Goal: Use online tool/utility: Utilize a website feature to perform a specific function

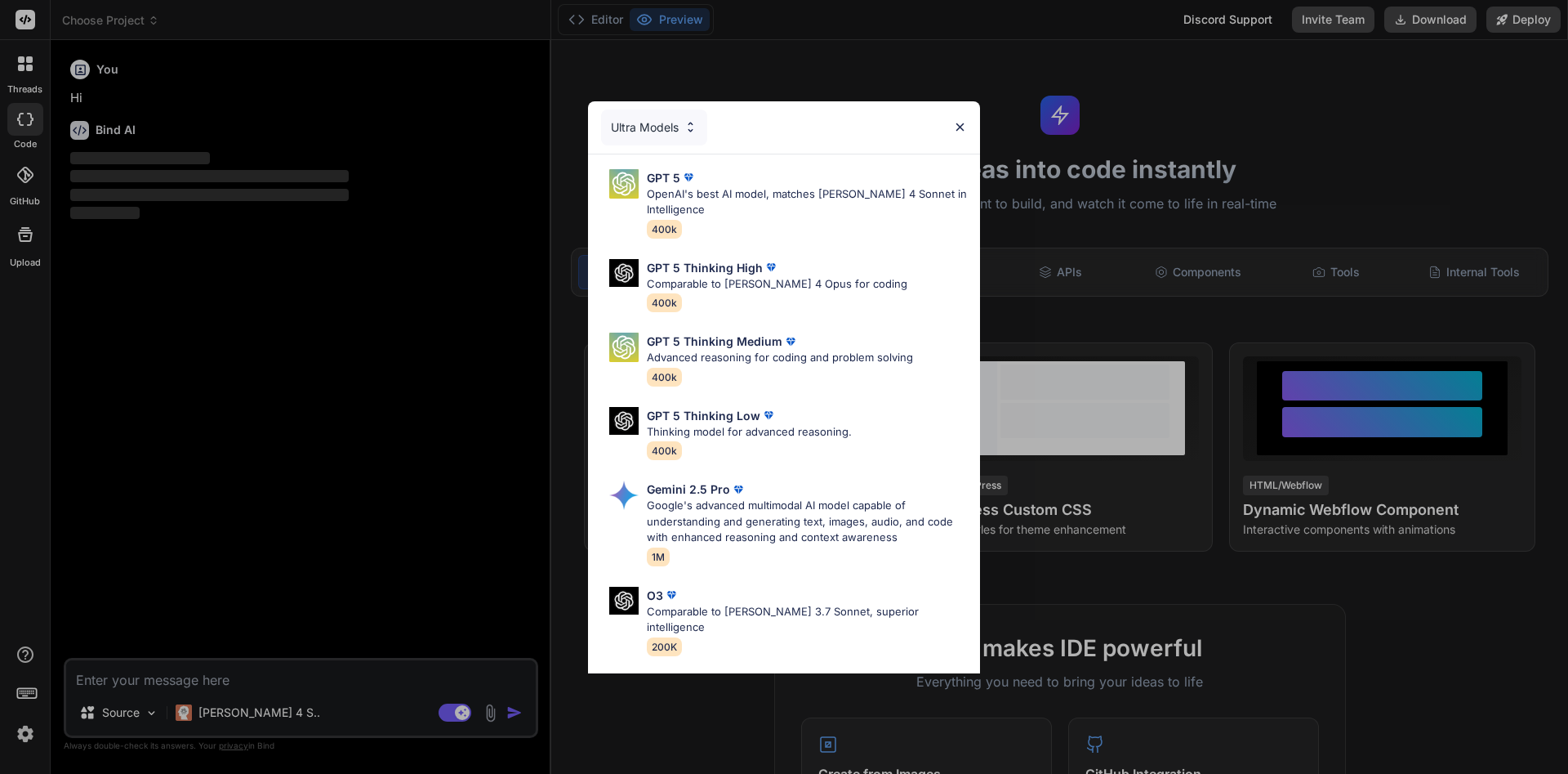
click at [782, 123] on img at bounding box center [960, 127] width 14 height 14
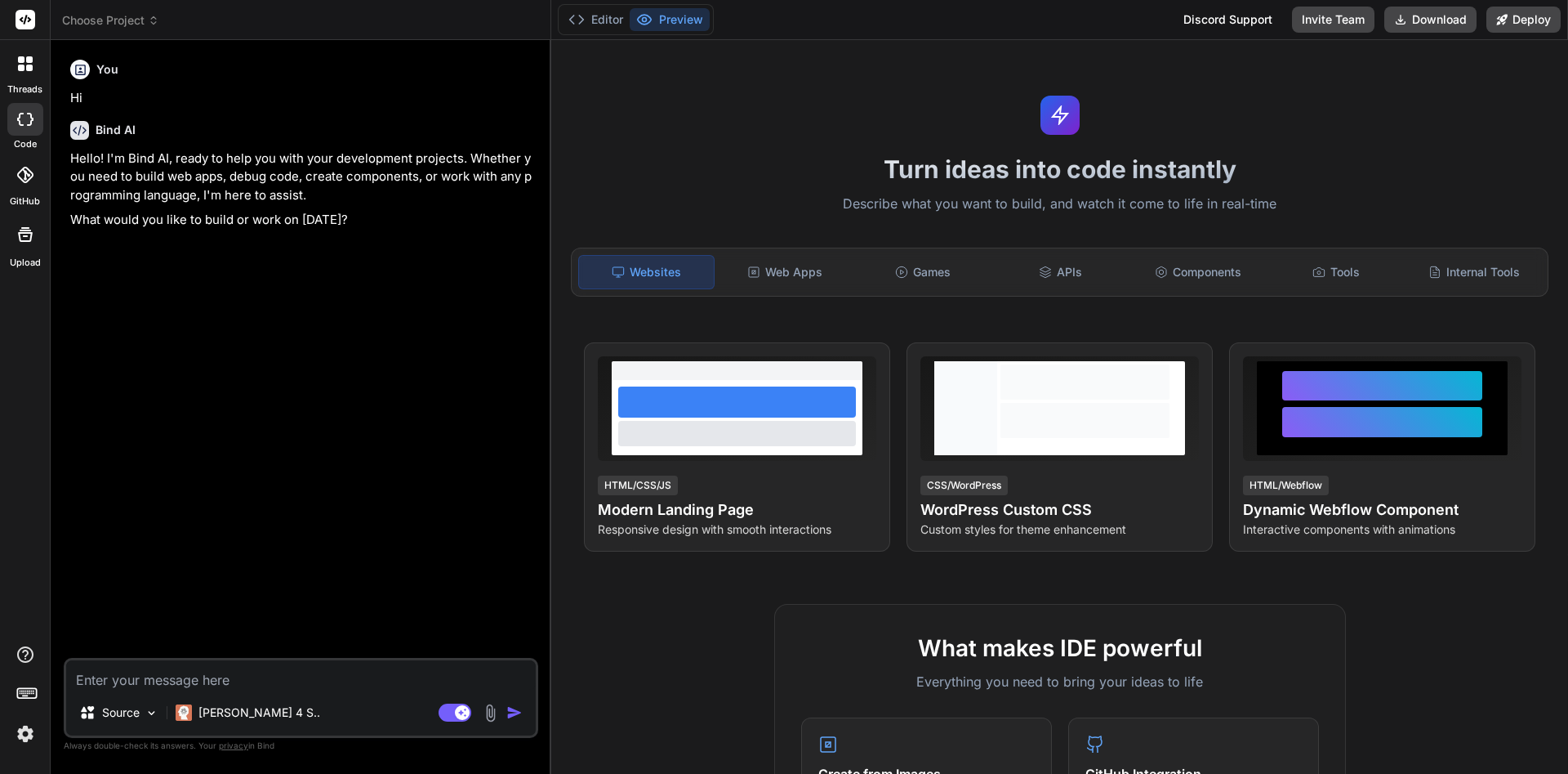
click at [24, 76] on div at bounding box center [24, 63] width 34 height 34
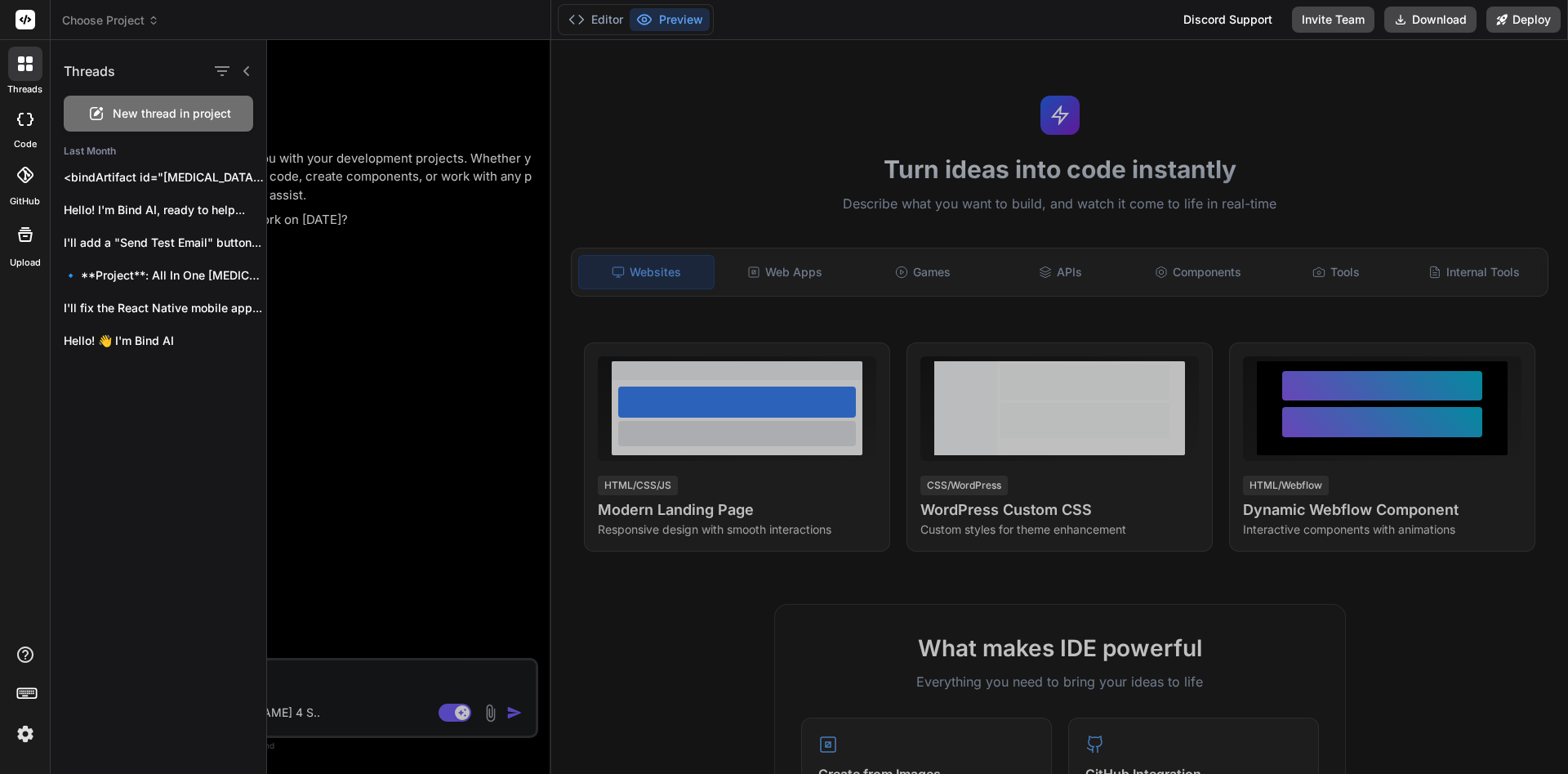
type textarea "x"
click at [391, 686] on div at bounding box center [917, 406] width 1301 height 733
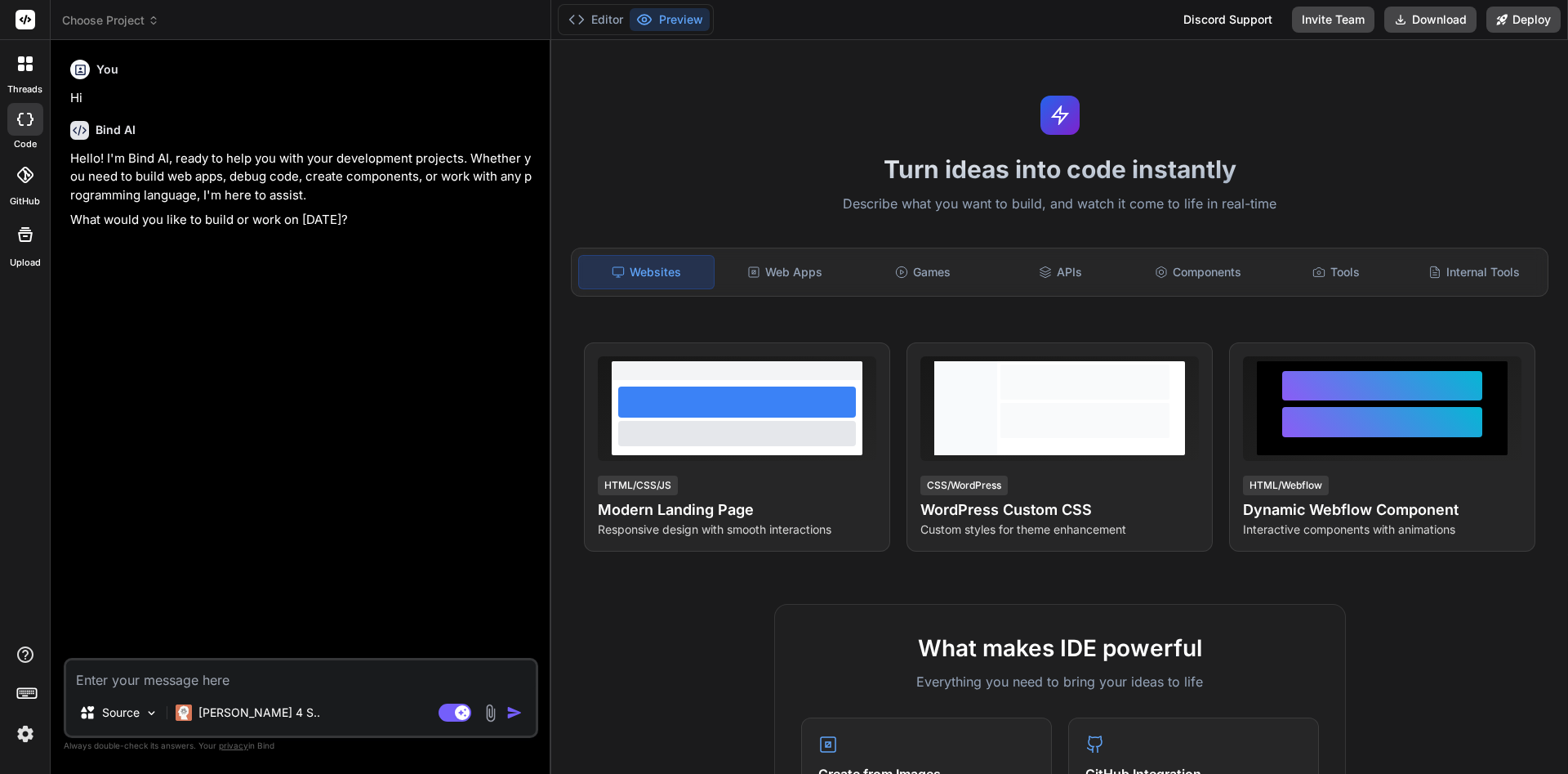
click at [341, 677] on textarea at bounding box center [300, 674] width 470 height 29
paste textarea "import React, { createContext, useContext, useEffect, useMemo, useRef, useState…"
type textarea "import React, { createContext, useContext, useEffect, useMemo, useRef, useState…"
type textarea "x"
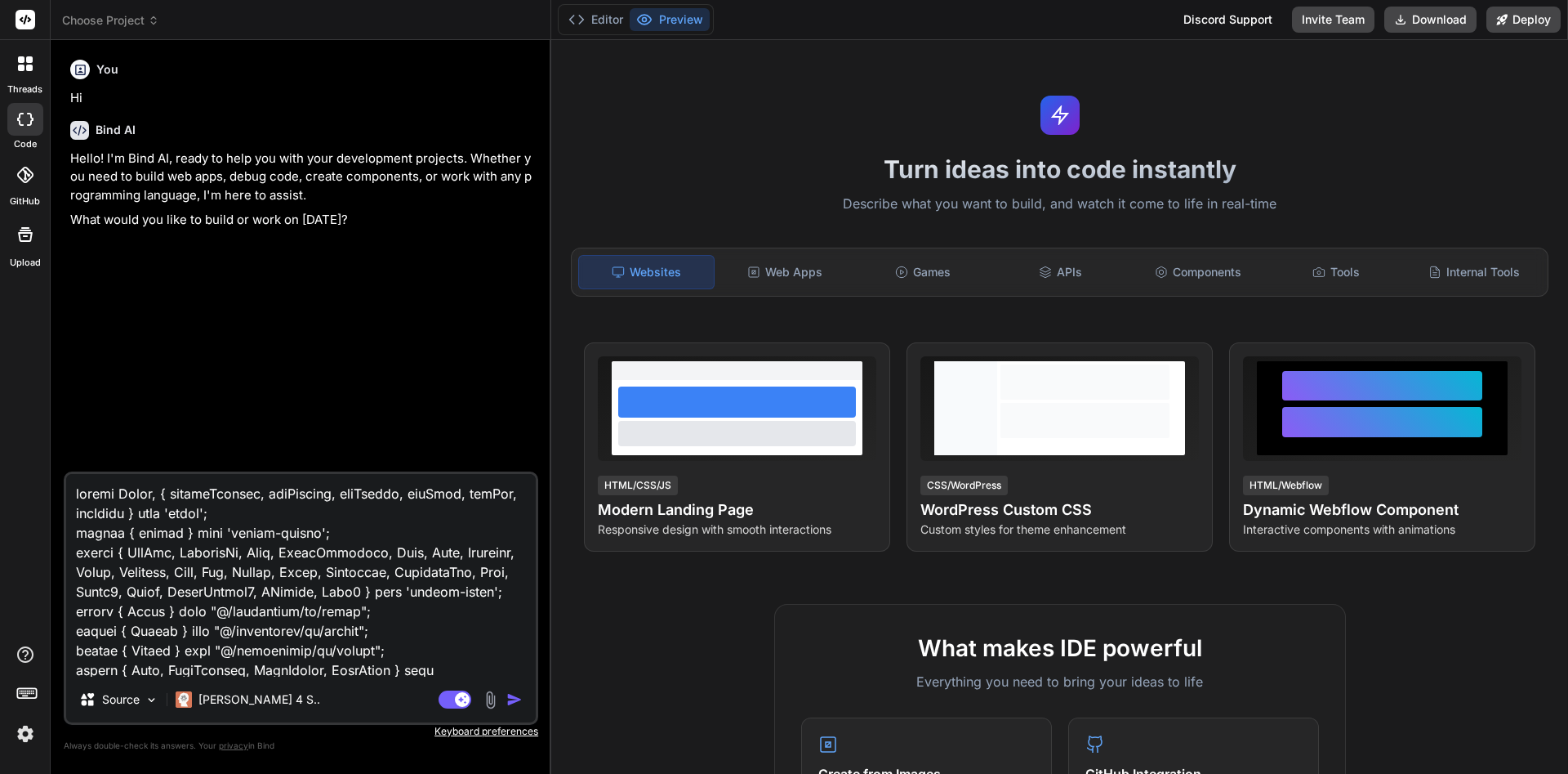
scroll to position [21546, 0]
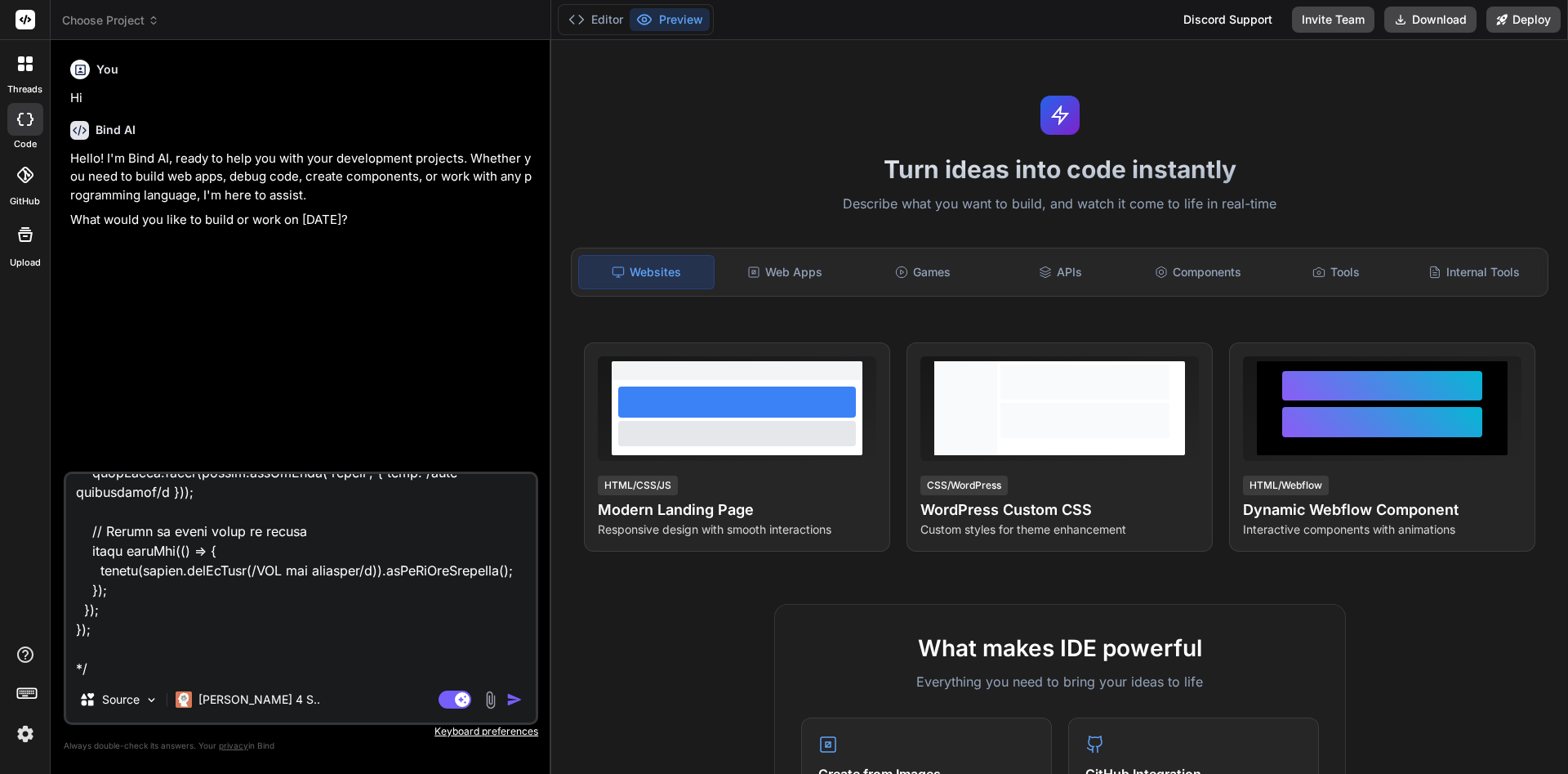
type textarea "import React, { createContext, useContext, useEffect, useMemo, useRef, useState…"
click at [523, 700] on button "button" at bounding box center [518, 698] width 23 height 16
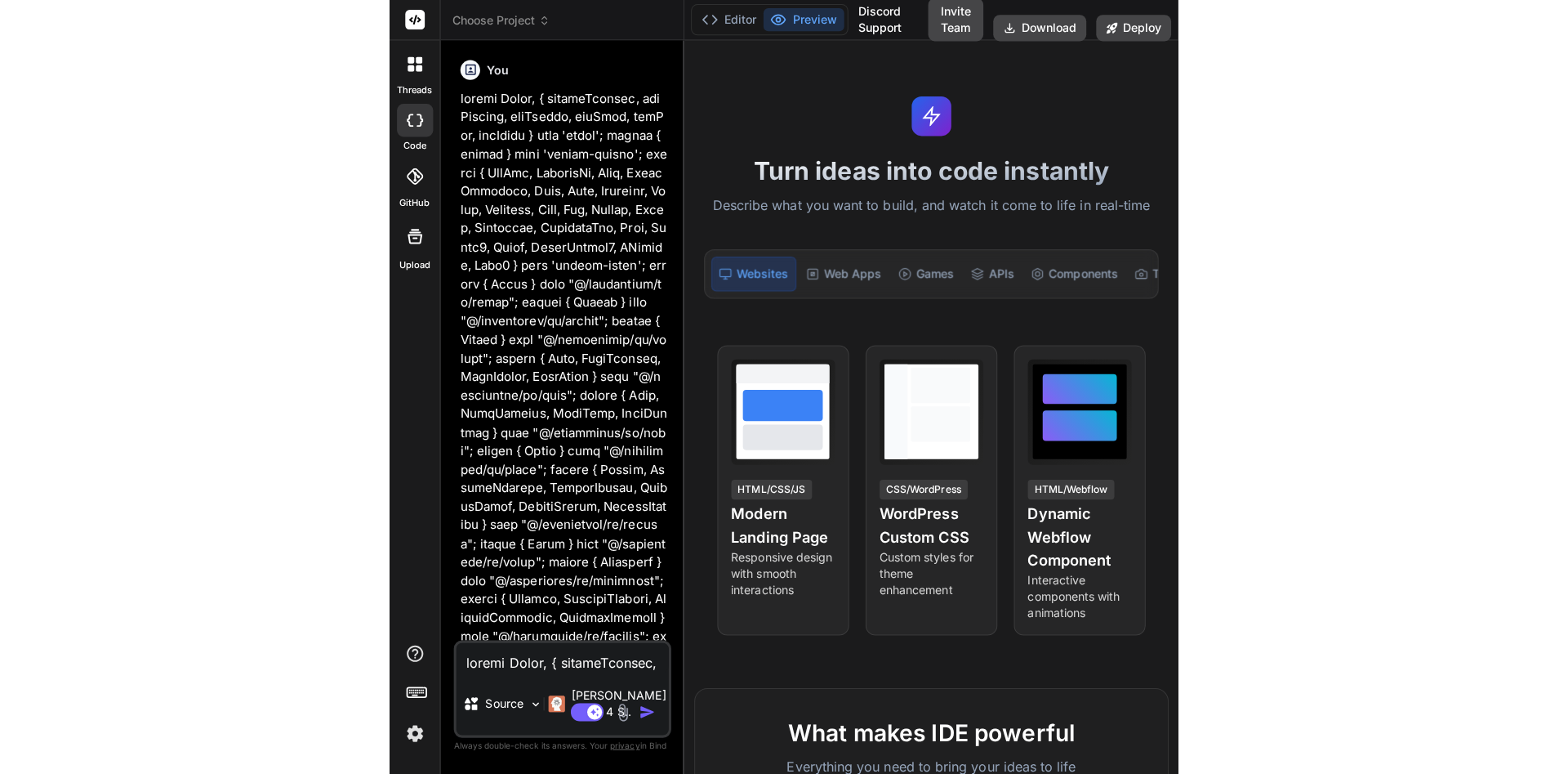
scroll to position [180, 0]
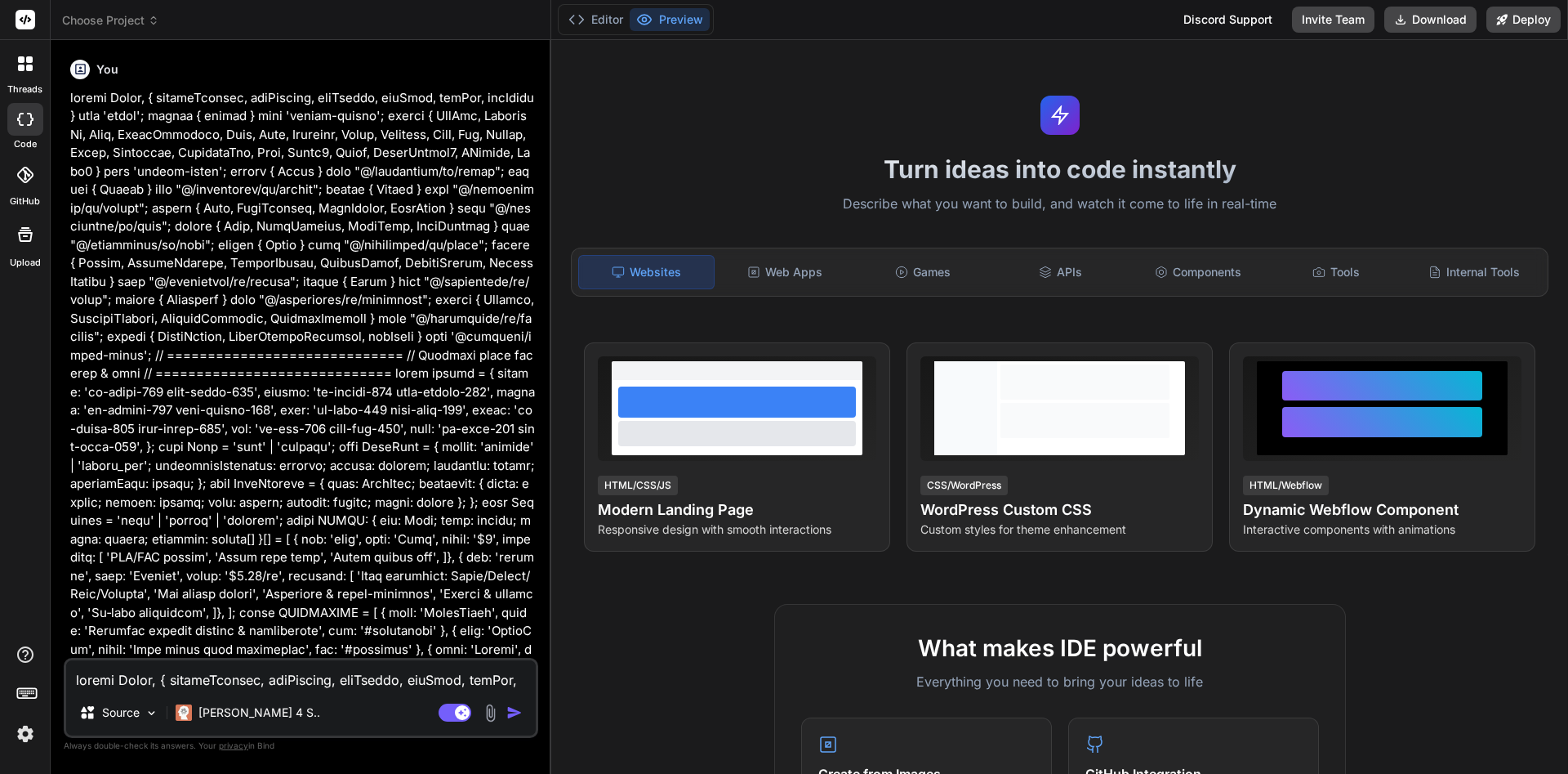
click at [511, 704] on img "button" at bounding box center [514, 712] width 16 height 16
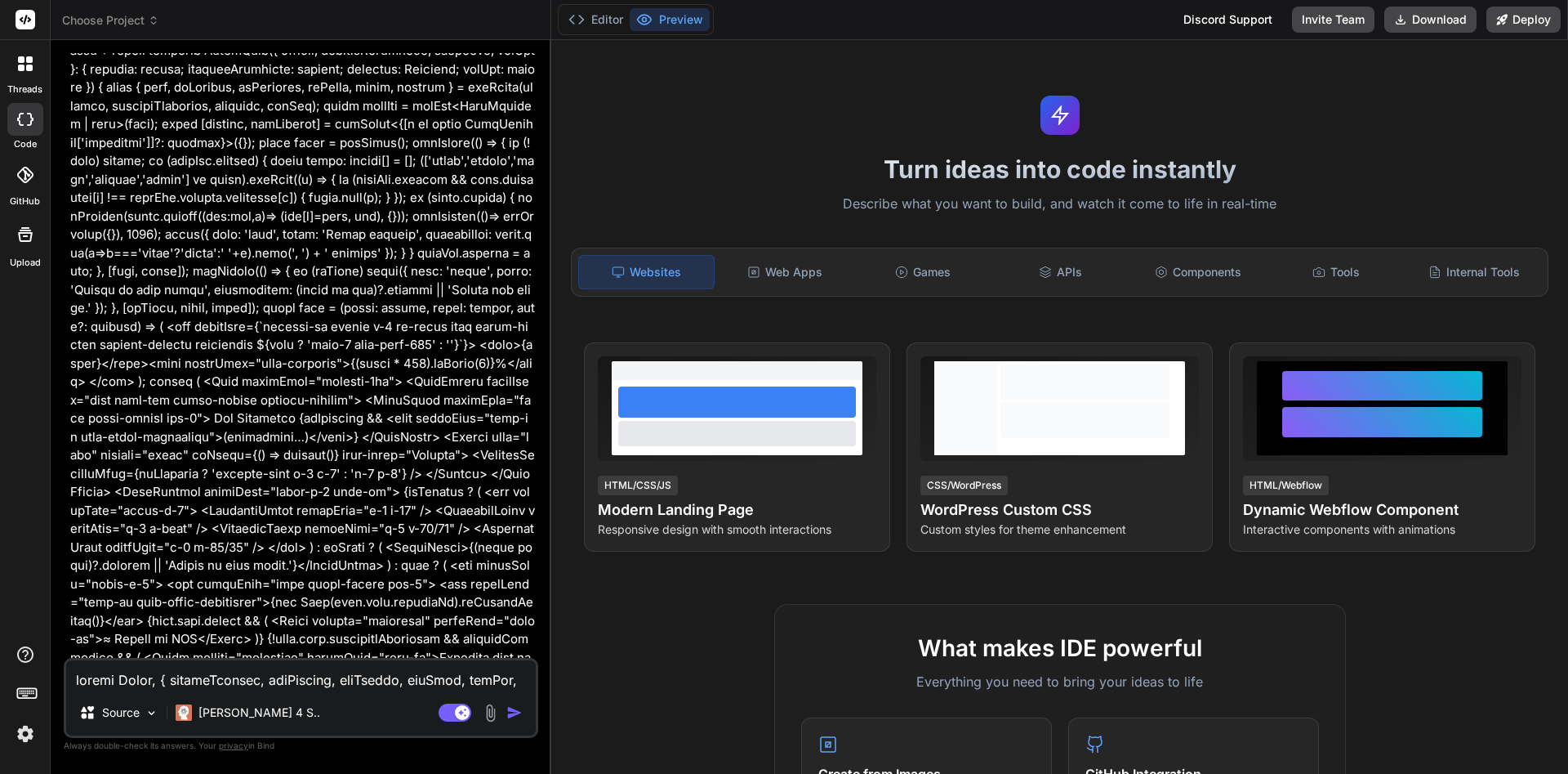
scroll to position [2464, 0]
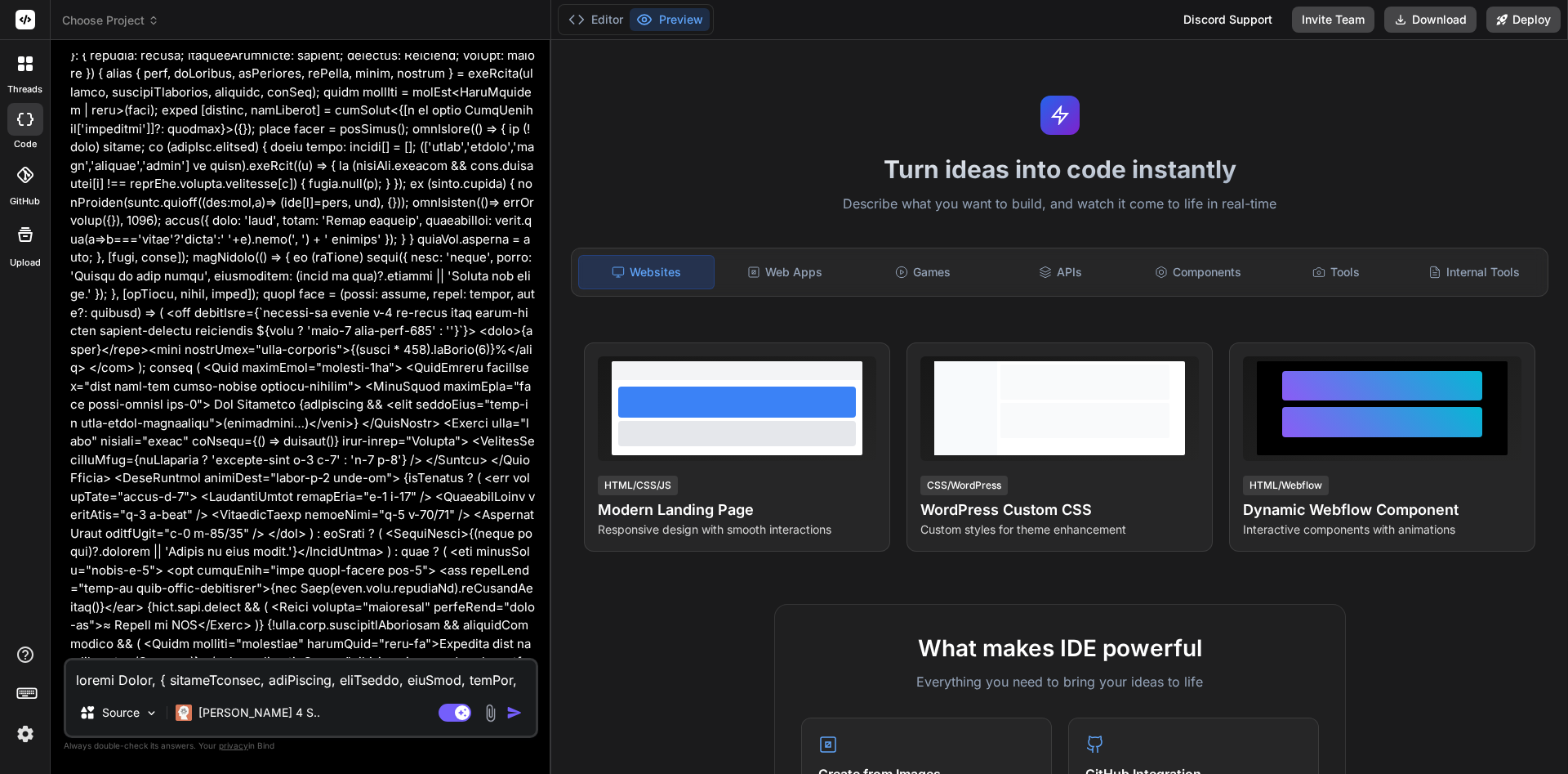
click at [688, 32] on div "Editor Preview" at bounding box center [635, 19] width 156 height 31
click at [678, 16] on button "Preview" at bounding box center [669, 19] width 80 height 23
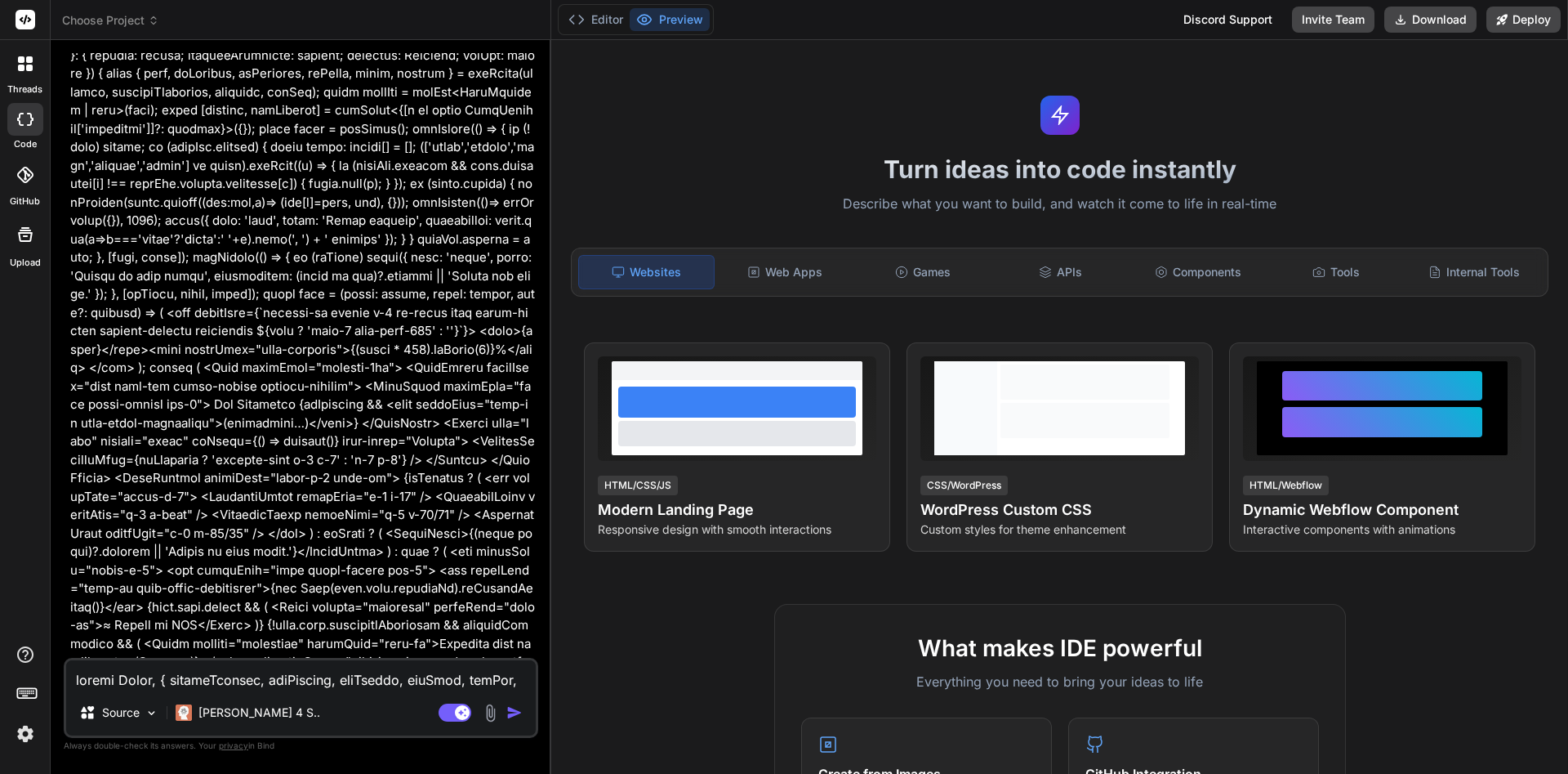
click at [154, 25] on icon at bounding box center [154, 20] width 12 height 12
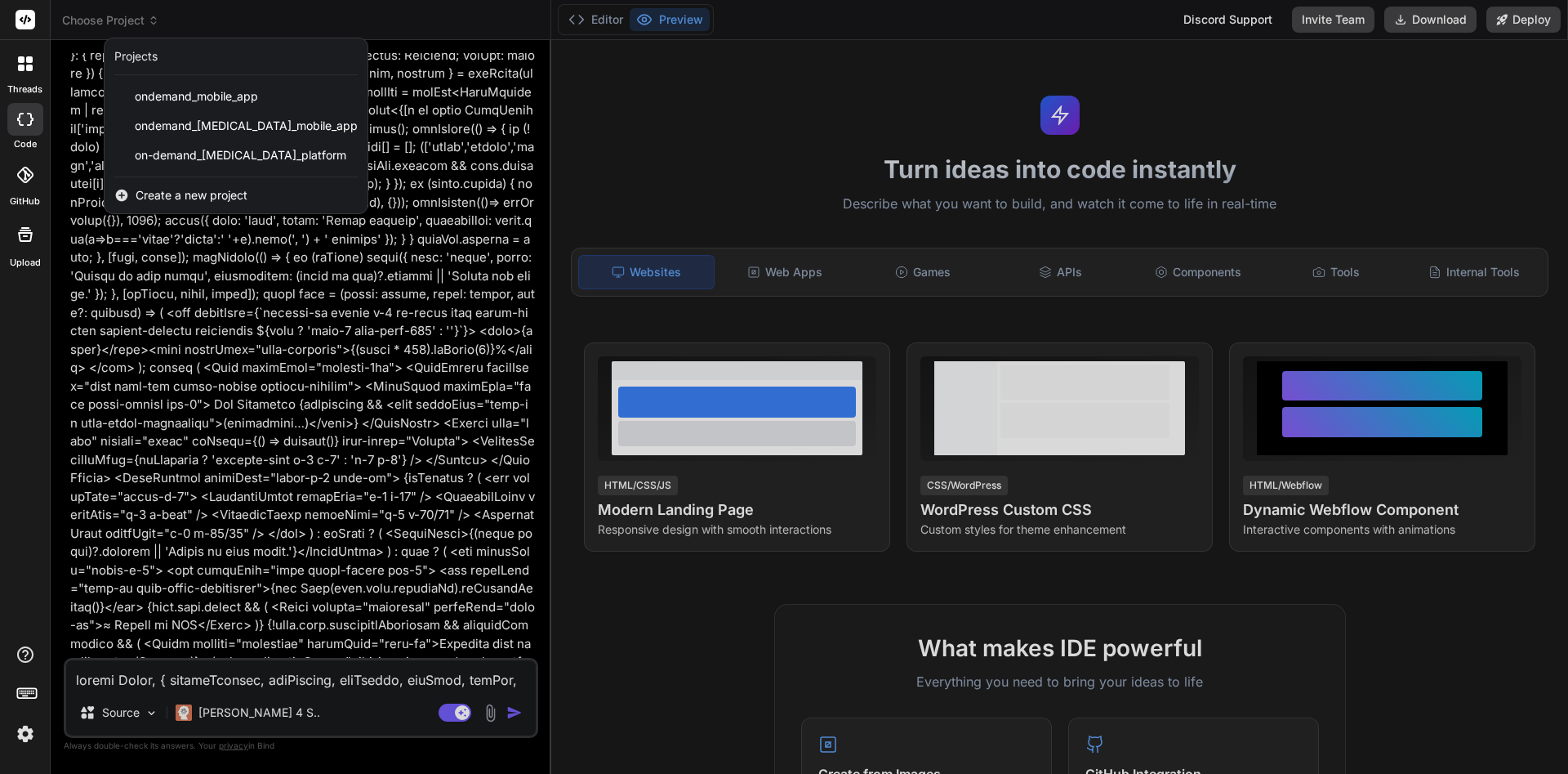
click at [492, 133] on div at bounding box center [784, 387] width 1568 height 774
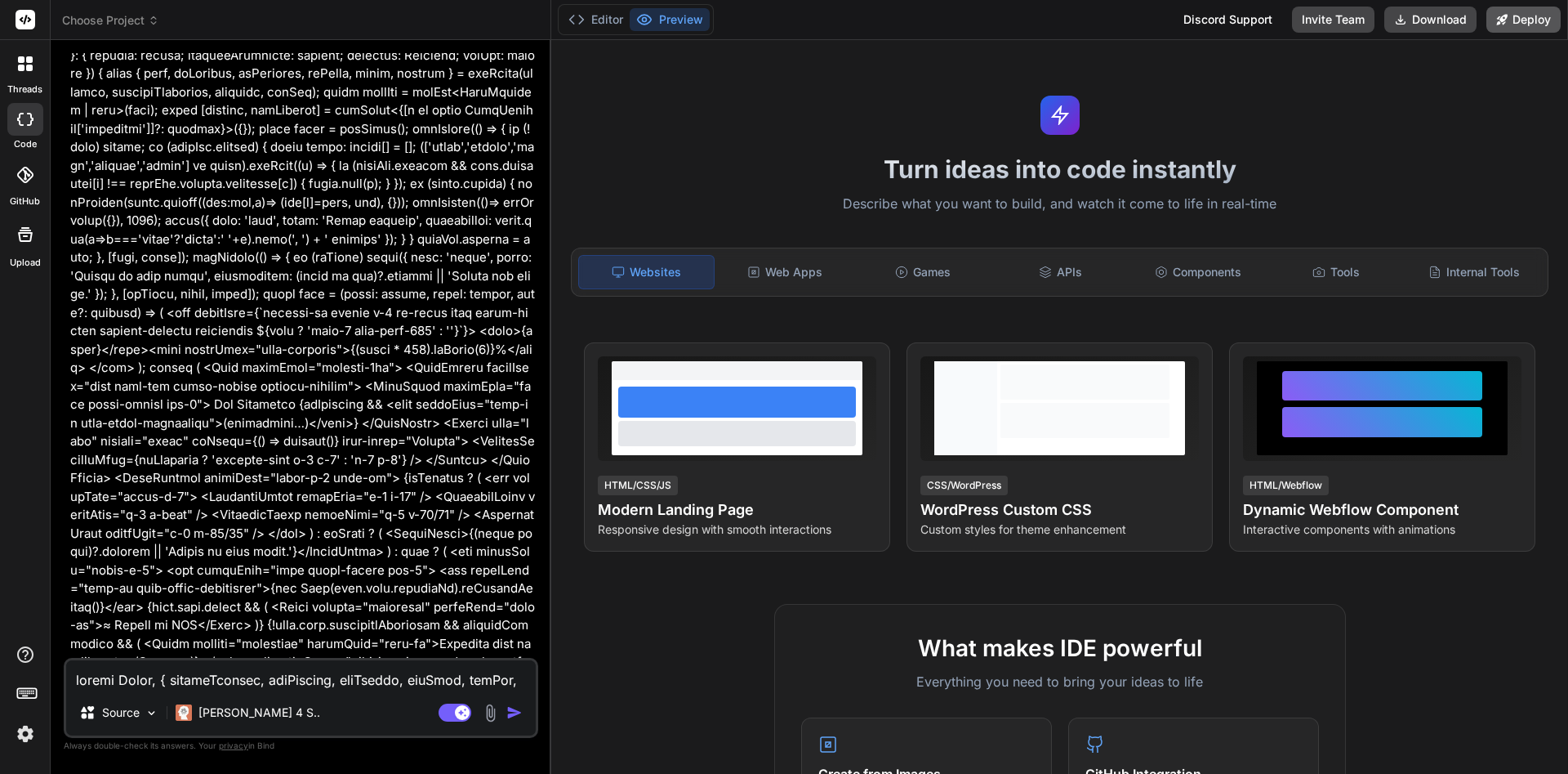
click at [782, 17] on button "Deploy" at bounding box center [1523, 19] width 75 height 26
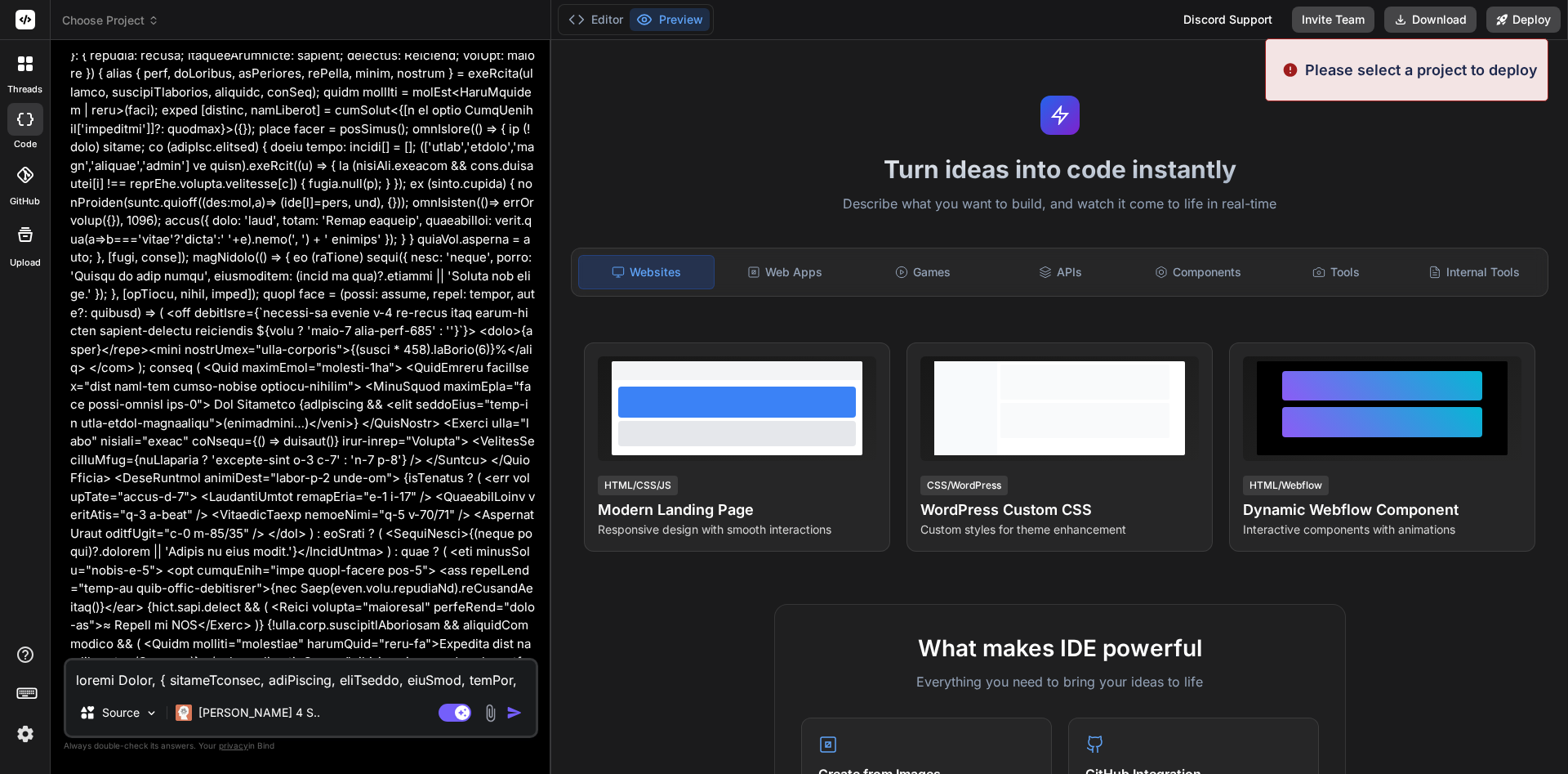
click at [782, 81] on div "Please select a project to deploy" at bounding box center [1406, 70] width 284 height 63
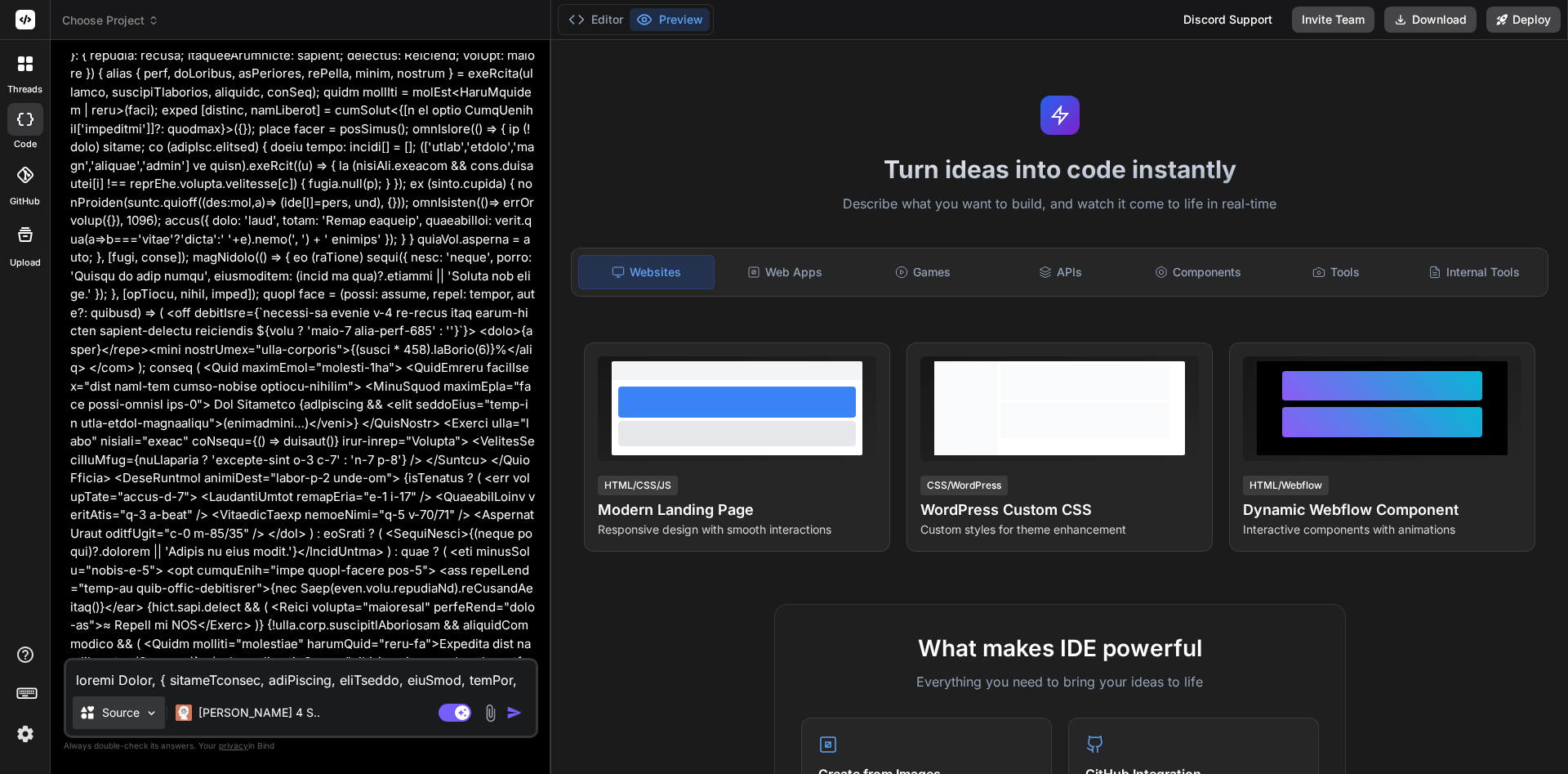
click at [158, 715] on img at bounding box center [151, 713] width 14 height 14
type textarea "x"
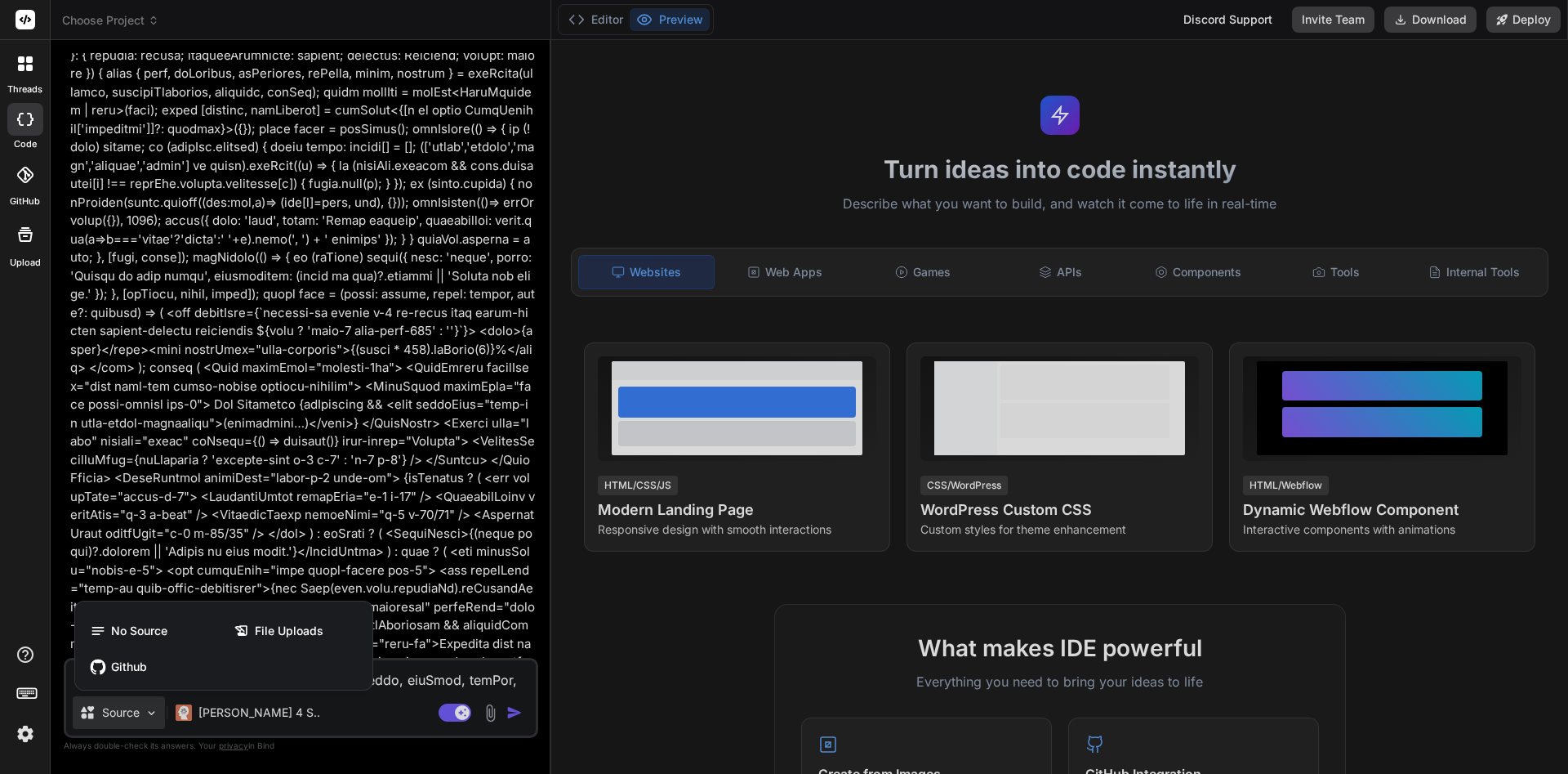
click at [31, 177] on icon at bounding box center [24, 174] width 16 height 16
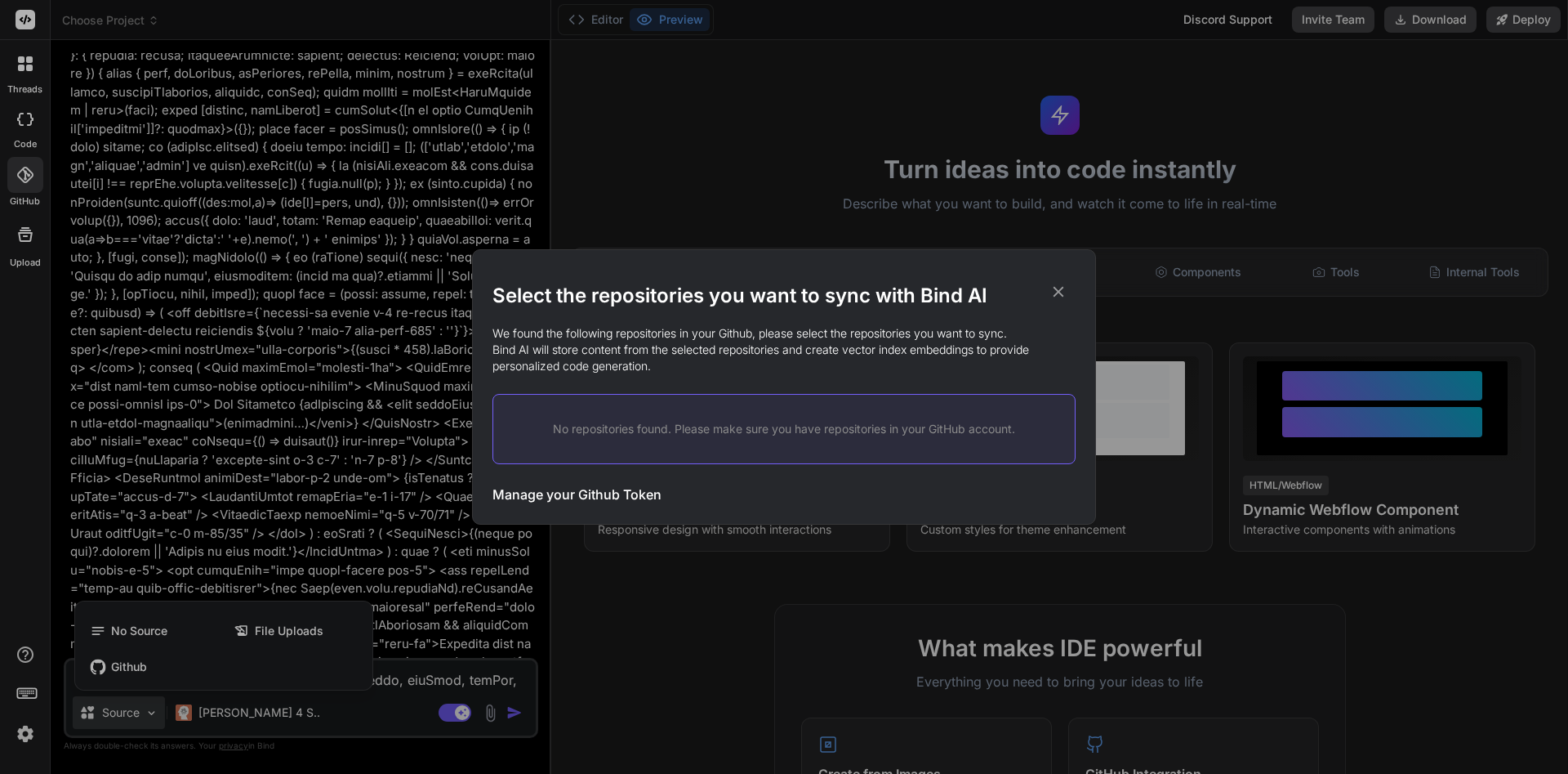
click at [782, 288] on icon at bounding box center [1059, 292] width 18 height 18
